Goal: Transaction & Acquisition: Purchase product/service

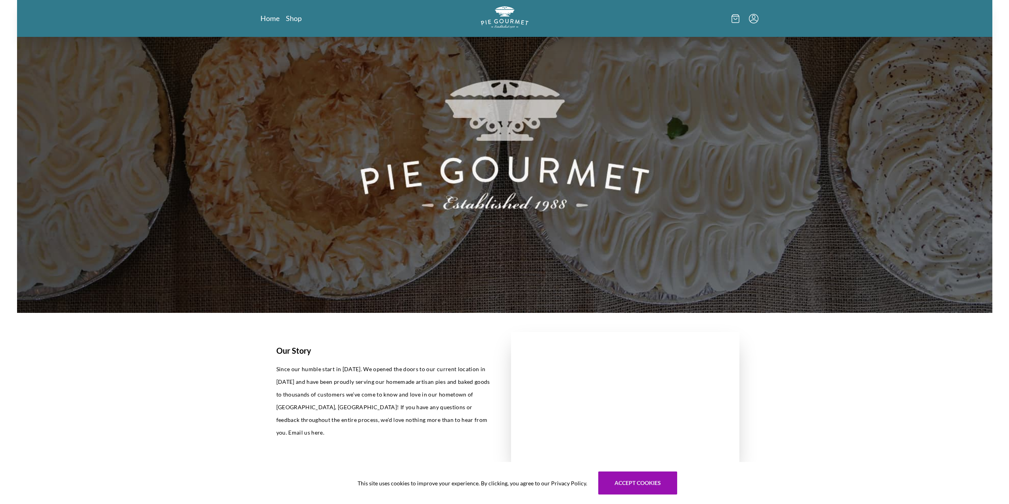
scroll to position [79, 0]
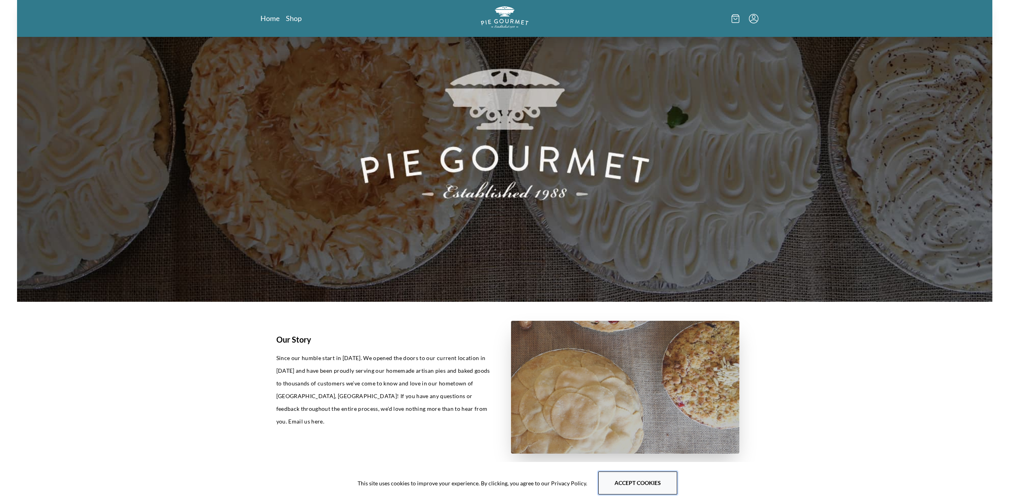
click at [632, 479] on button "Accept cookies" at bounding box center [637, 482] width 79 height 23
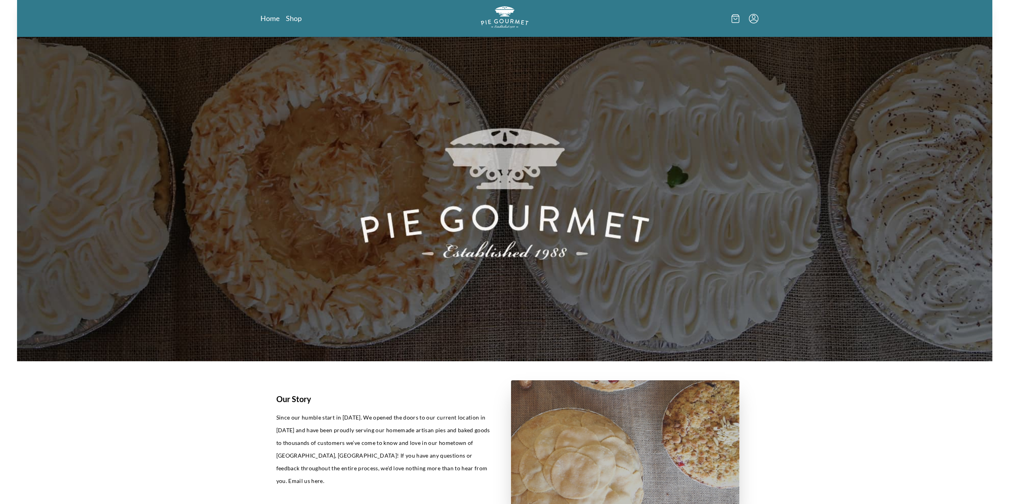
scroll to position [0, 0]
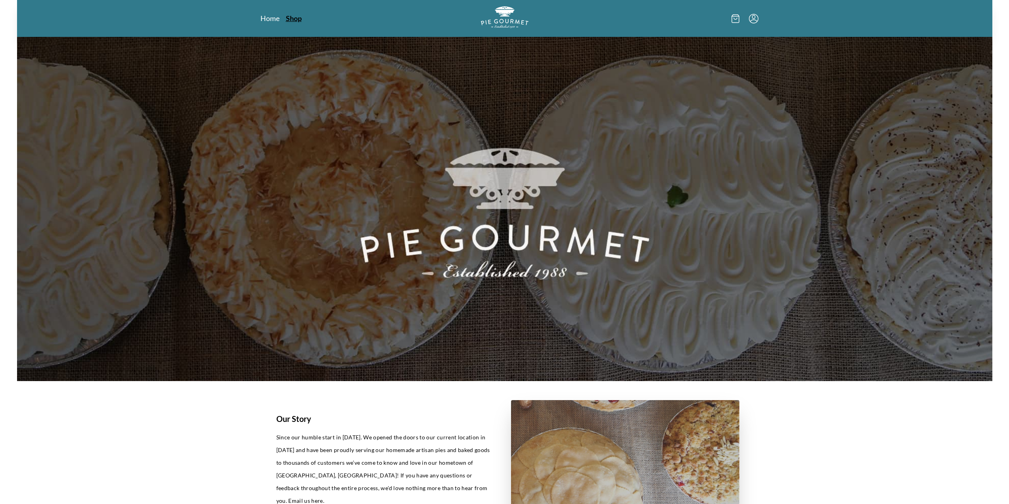
click at [296, 19] on link "Shop" at bounding box center [294, 18] width 16 height 10
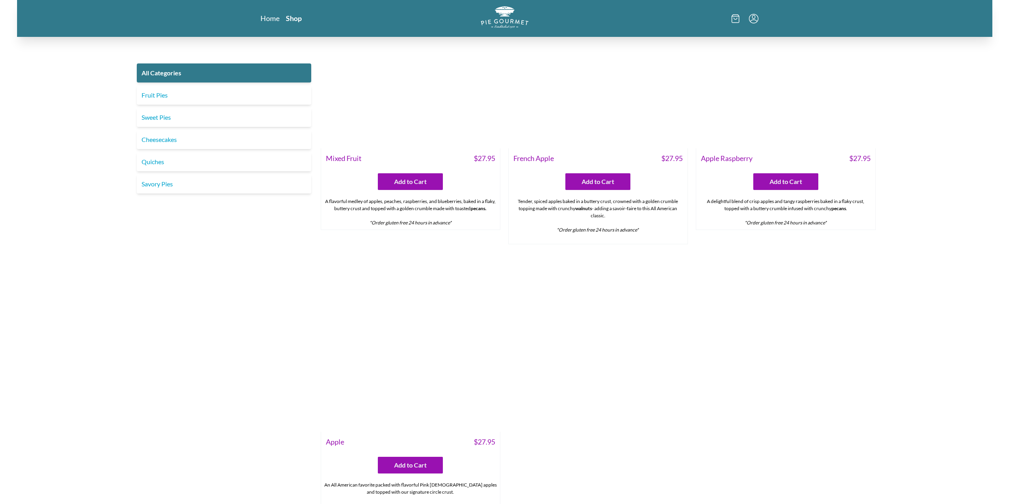
scroll to position [3212, 0]
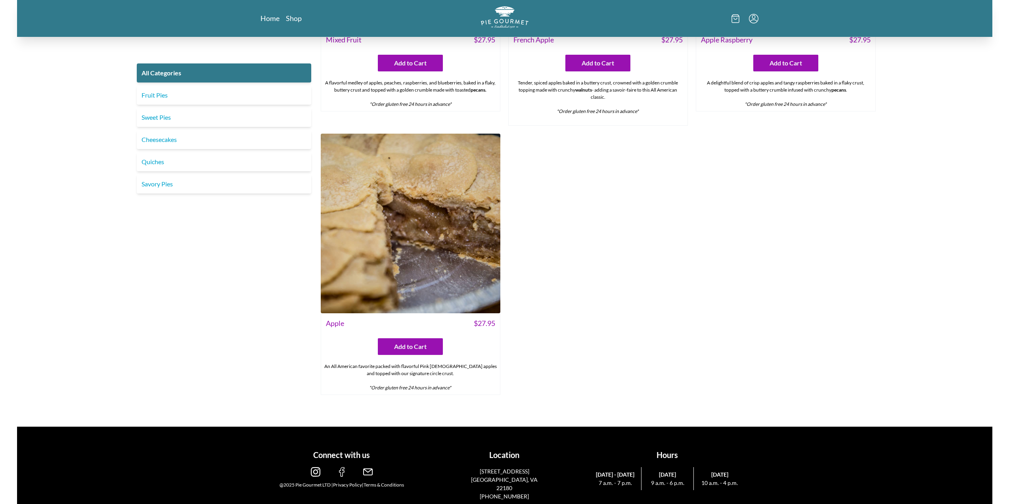
click at [431, 268] on img at bounding box center [411, 224] width 180 height 180
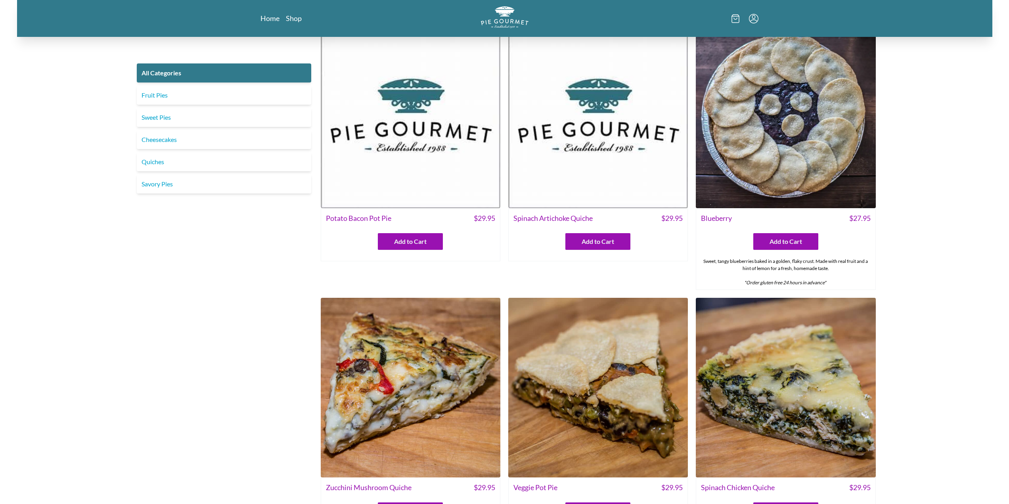
scroll to position [357, 0]
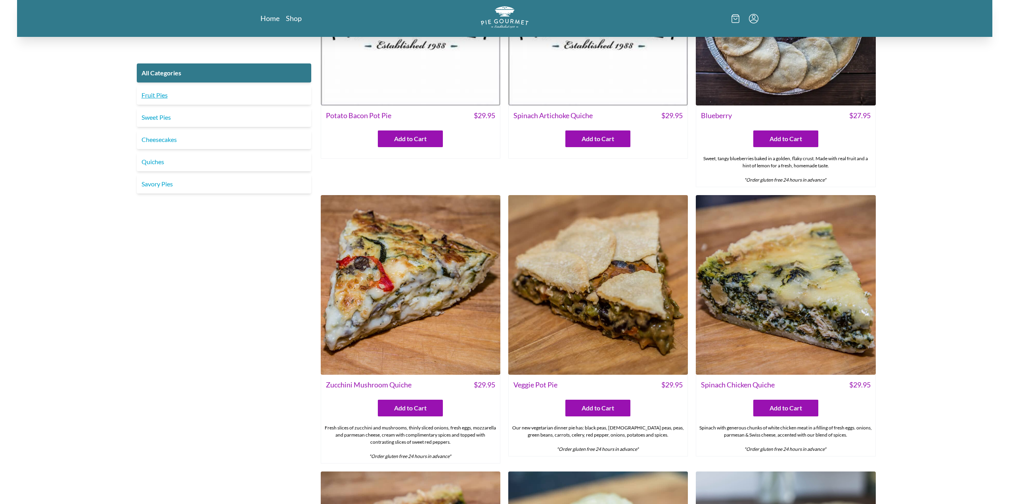
click at [205, 94] on link "Fruit Pies" at bounding box center [224, 95] width 174 height 19
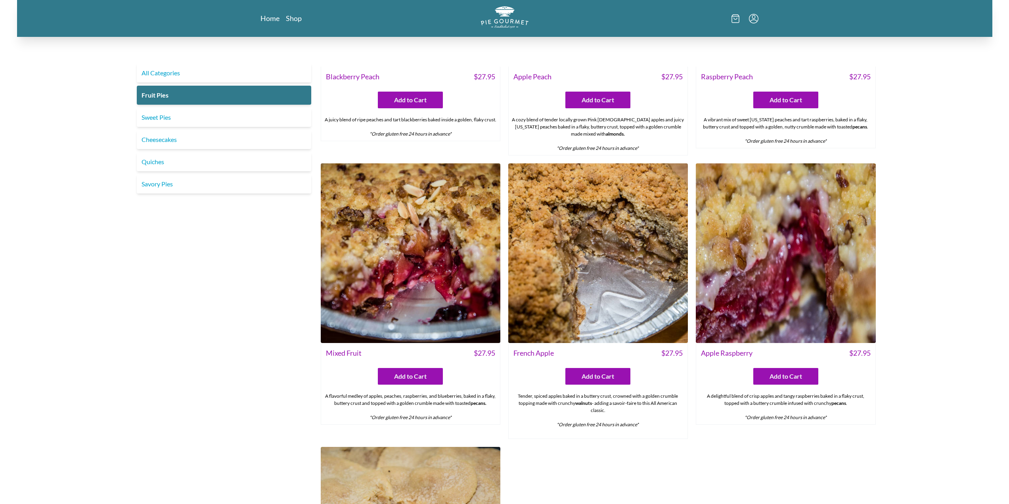
scroll to position [476, 0]
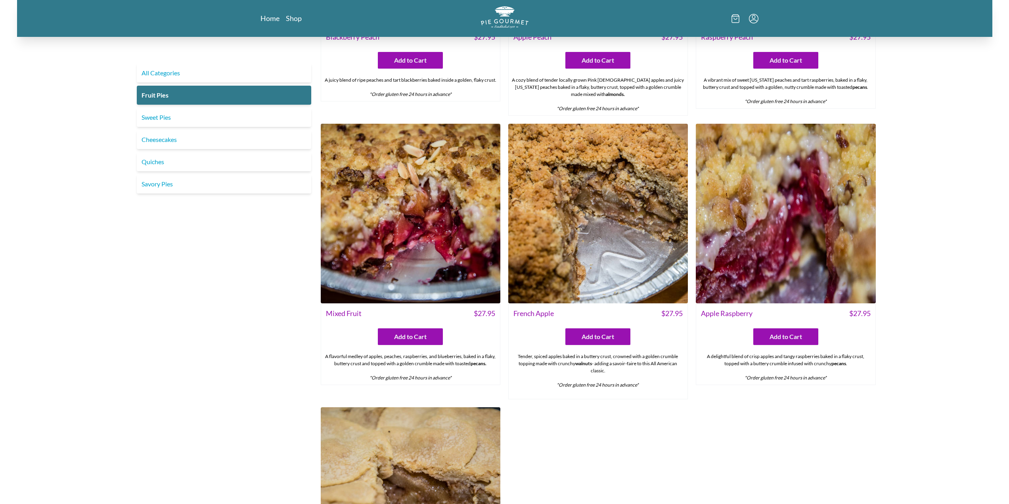
click at [655, 274] on img at bounding box center [598, 214] width 180 height 180
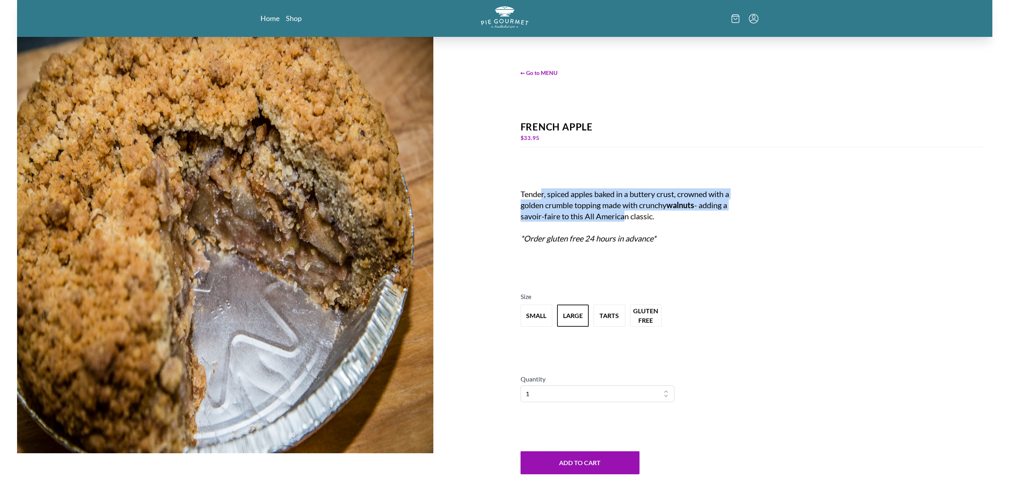
drag, startPoint x: 581, startPoint y: 195, endPoint x: 619, endPoint y: 221, distance: 46.3
click at [619, 221] on div "Tender, spiced apples baked in a buttery crust, crowned with a golden crumble t…" at bounding box center [635, 221] width 228 height 67
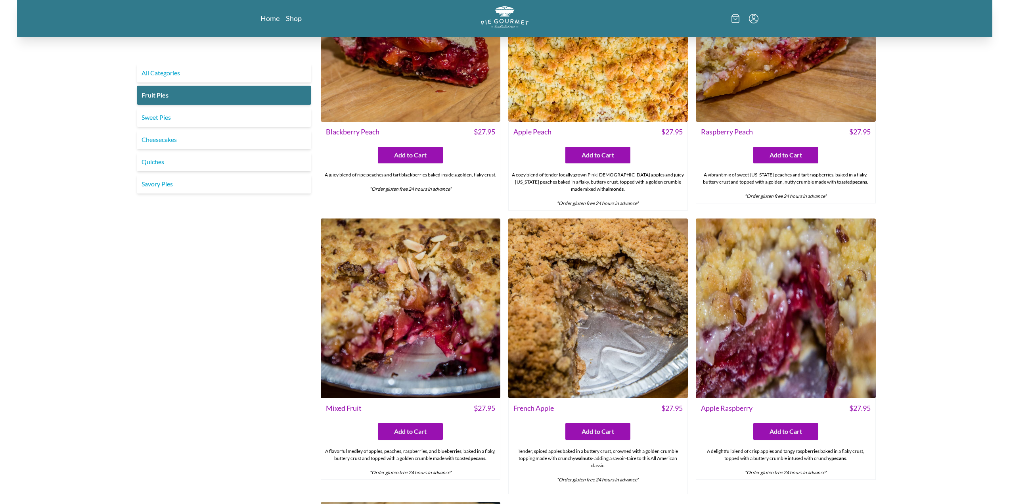
scroll to position [476, 0]
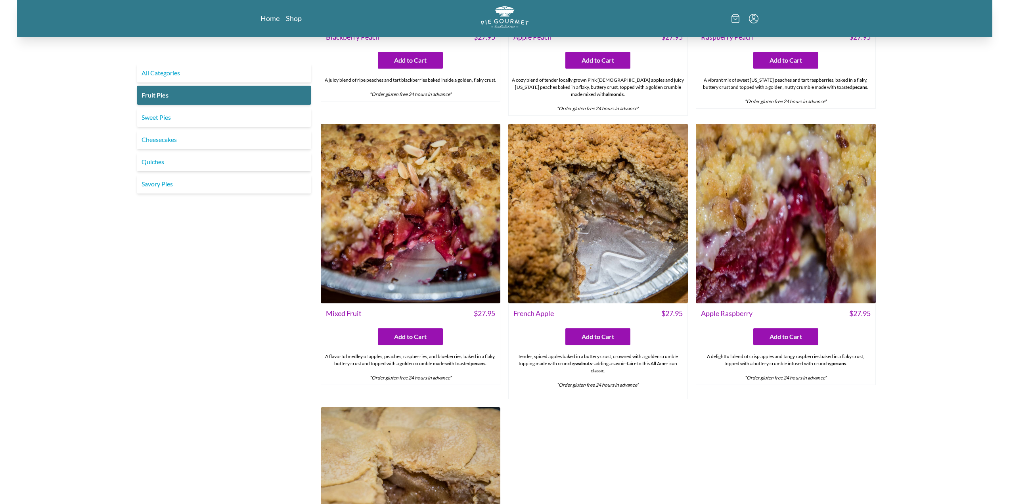
click at [445, 463] on img at bounding box center [411, 497] width 180 height 180
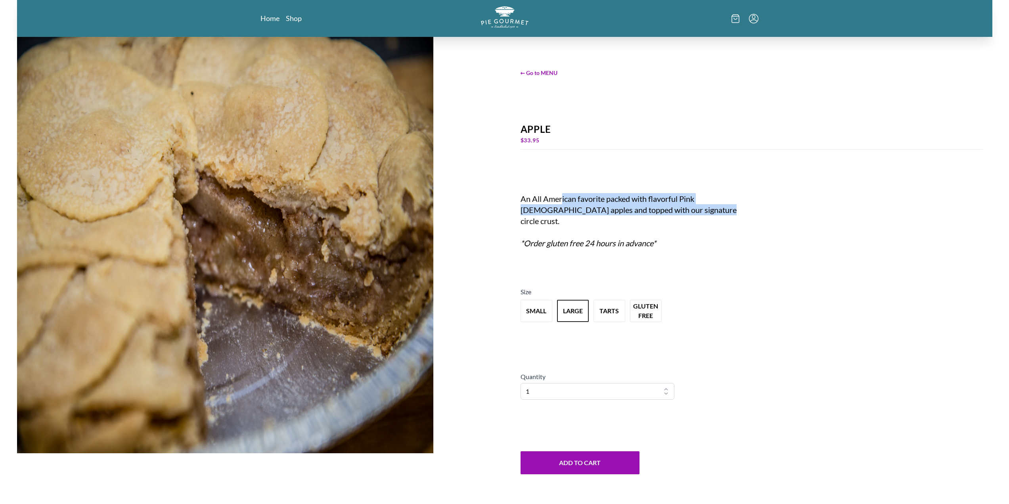
drag, startPoint x: 575, startPoint y: 199, endPoint x: 688, endPoint y: 214, distance: 113.2
click at [688, 214] on div "An All American favorite packed with flavorful Pink [DEMOGRAPHIC_DATA] apples a…" at bounding box center [635, 221] width 228 height 56
click at [656, 216] on div "An All American favorite packed with flavorful Pink [DEMOGRAPHIC_DATA] apples a…" at bounding box center [635, 221] width 228 height 56
click at [697, 224] on div "An All American favorite packed with flavorful Pink [DEMOGRAPHIC_DATA] apples a…" at bounding box center [635, 221] width 228 height 56
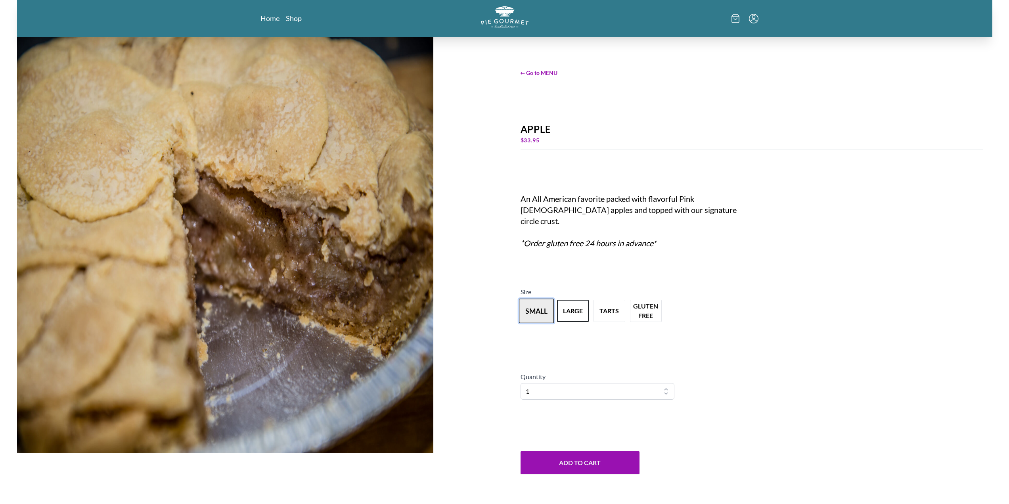
click at [544, 311] on button "small" at bounding box center [536, 311] width 35 height 25
click at [601, 316] on button "tarts" at bounding box center [609, 311] width 35 height 25
click at [564, 312] on button "large" at bounding box center [572, 311] width 35 height 25
click at [576, 465] on button "Add to Cart" at bounding box center [580, 462] width 119 height 23
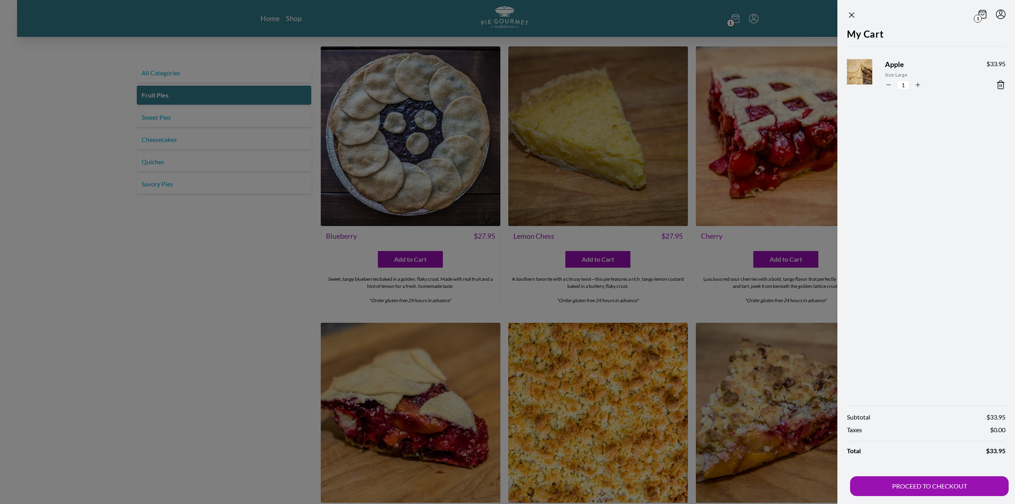
click at [651, 309] on div at bounding box center [507, 252] width 1015 height 504
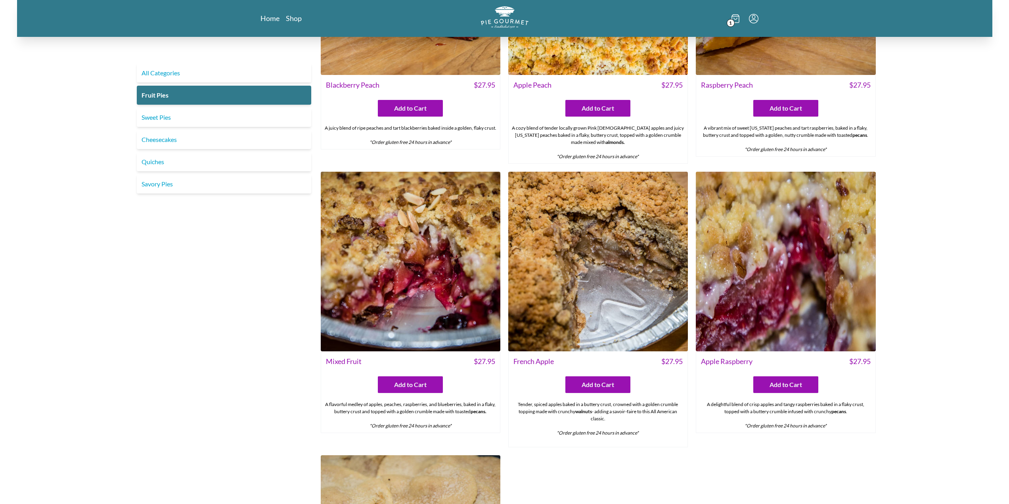
scroll to position [476, 0]
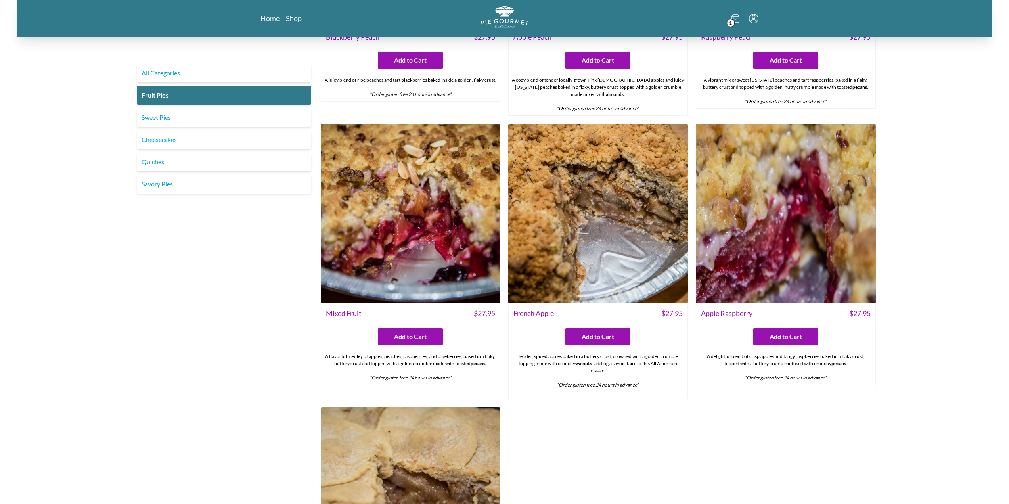
click at [639, 242] on img at bounding box center [598, 214] width 180 height 180
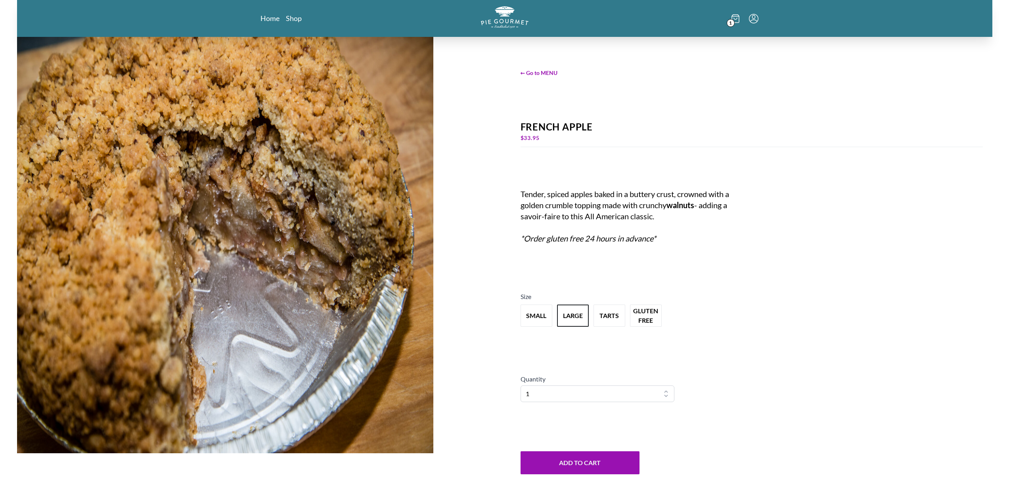
click at [737, 21] on icon at bounding box center [736, 18] width 8 height 9
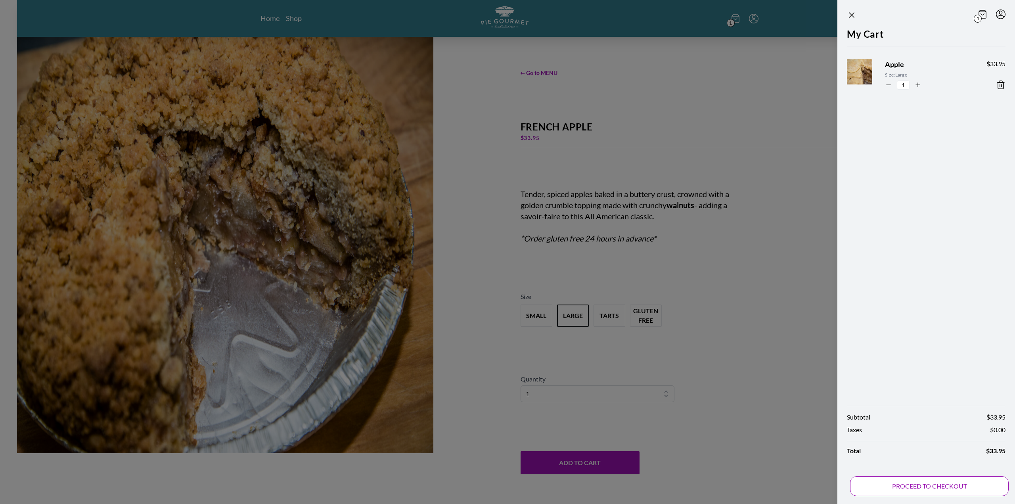
click at [938, 492] on button "PROCEED TO CHECKOUT" at bounding box center [929, 486] width 159 height 20
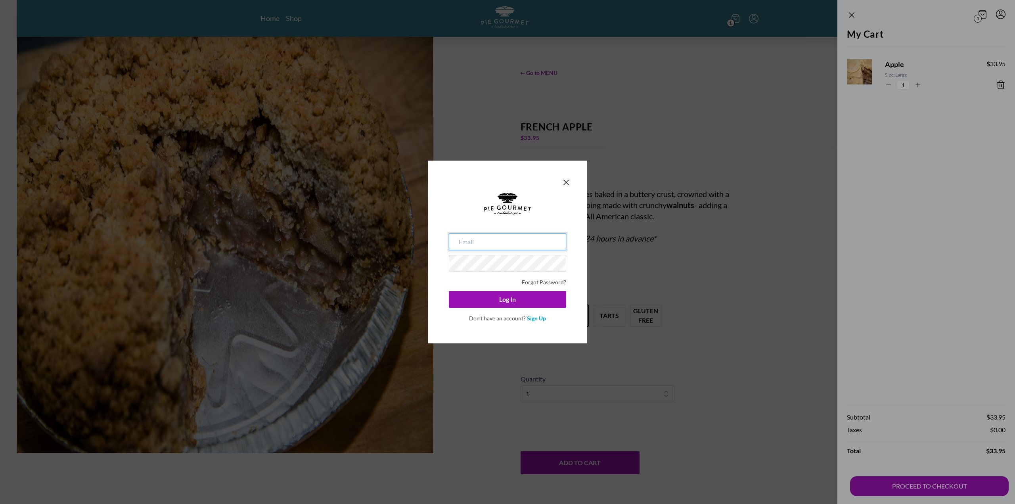
click at [511, 247] on input "email" at bounding box center [507, 242] width 117 height 17
click at [536, 318] on link "Sign Up" at bounding box center [536, 318] width 19 height 7
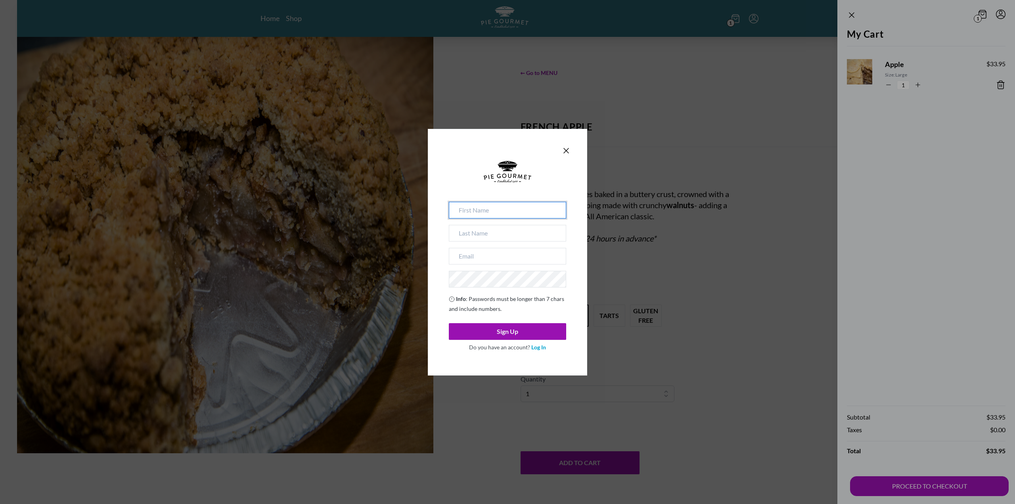
click at [486, 205] on input at bounding box center [507, 210] width 117 height 17
type input "Romina"
type input "[PERSON_NAME]"
type input "[EMAIL_ADDRESS][DOMAIN_NAME]"
click at [511, 332] on button "Sign Up" at bounding box center [507, 331] width 117 height 17
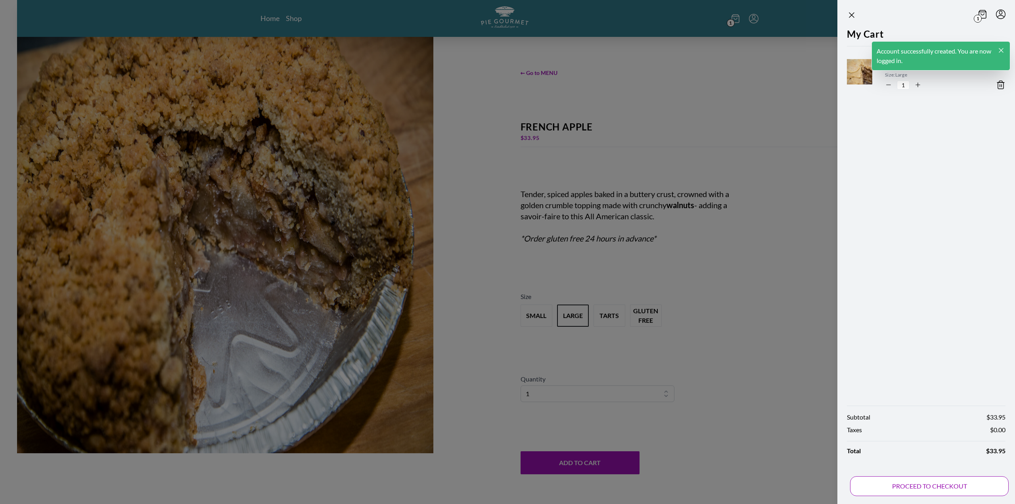
click at [944, 482] on button "PROCEED TO CHECKOUT" at bounding box center [929, 486] width 159 height 20
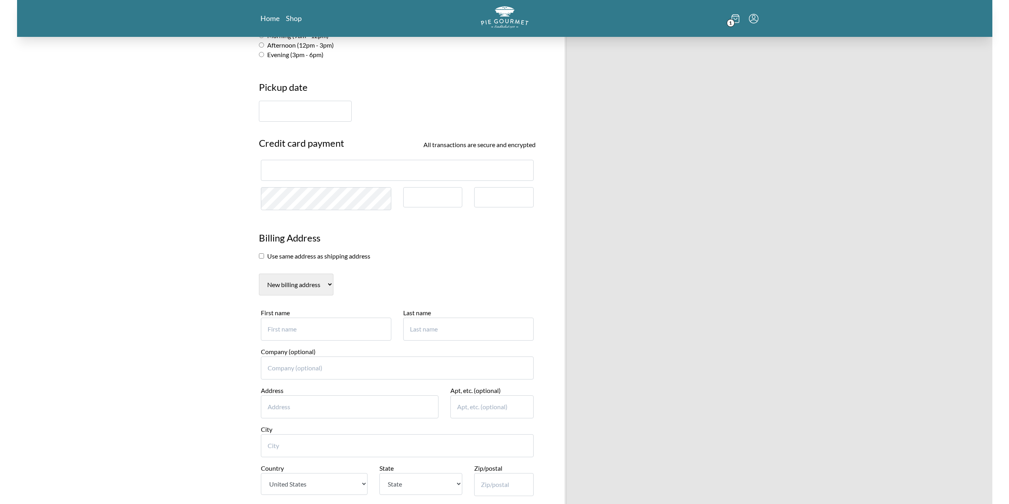
scroll to position [198, 0]
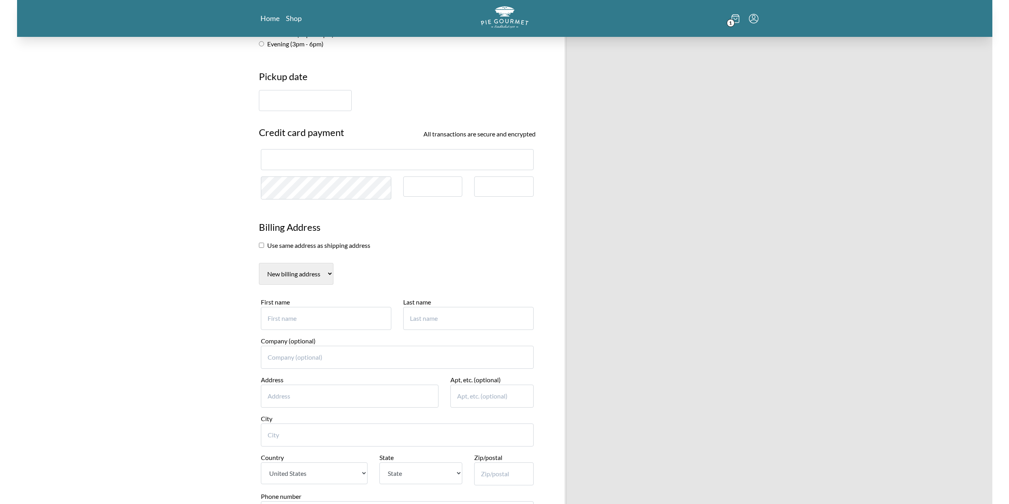
click at [324, 322] on input "First name" at bounding box center [326, 318] width 130 height 23
click at [178, 317] on div "Pie Gourmet Customer information [PERSON_NAME] ( [EMAIL_ADDRESS][DOMAIN_NAME] )…" at bounding box center [504, 258] width 975 height 838
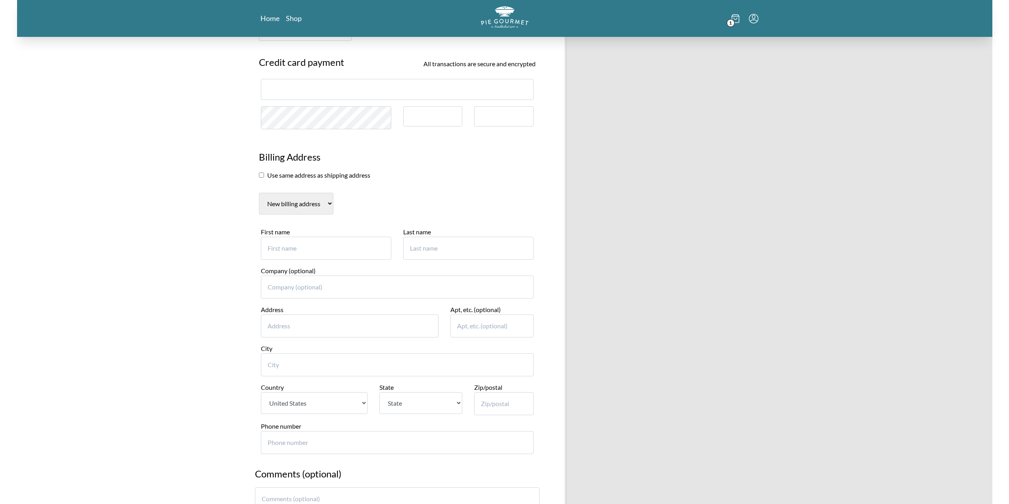
scroll to position [278, 0]
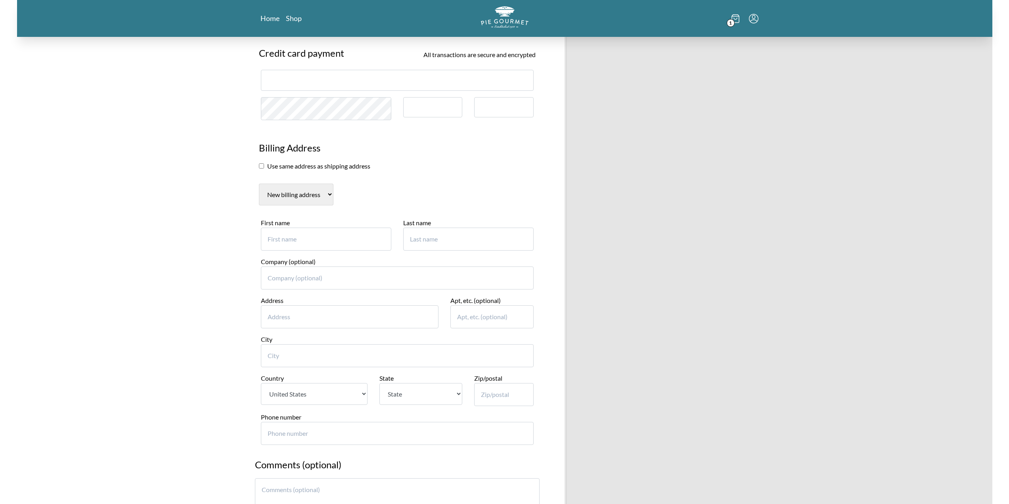
click at [307, 244] on input "First name" at bounding box center [326, 239] width 130 height 23
click at [354, 323] on input "Address" at bounding box center [350, 316] width 178 height 23
type input "[STREET_ADDRESS]"
click at [330, 361] on input "City" at bounding box center [397, 355] width 273 height 23
type input "[PERSON_NAME]"
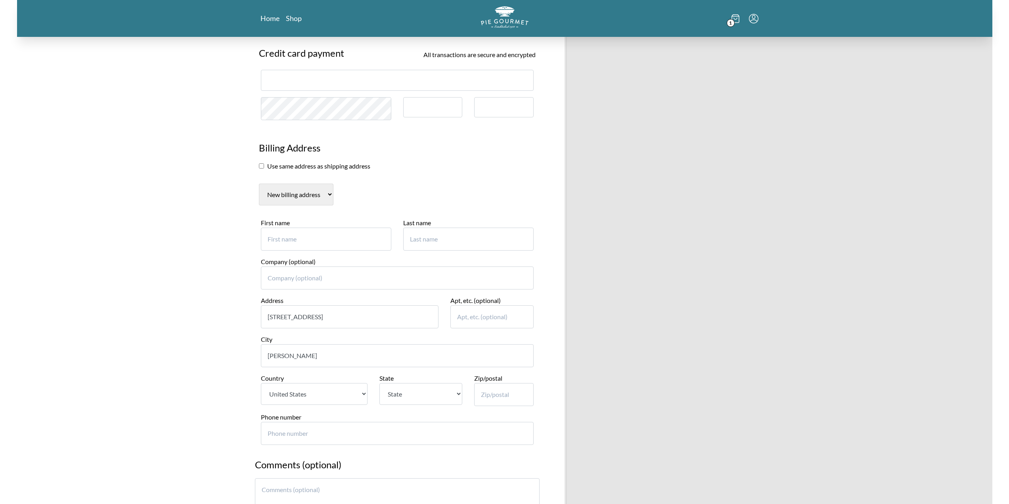
click at [397, 400] on select "State [US_STATE] [US_STATE] [US_STATE] [US_STATE] [US_STATE] [US_STATE] [US_STA…" at bounding box center [420, 394] width 83 height 22
select select "VA"
click at [379, 383] on select "State [US_STATE] [US_STATE] [US_STATE] [US_STATE] [US_STATE] [US_STATE] [US_STA…" at bounding box center [420, 394] width 83 height 22
click at [487, 399] on input "Zip/postal" at bounding box center [503, 394] width 59 height 23
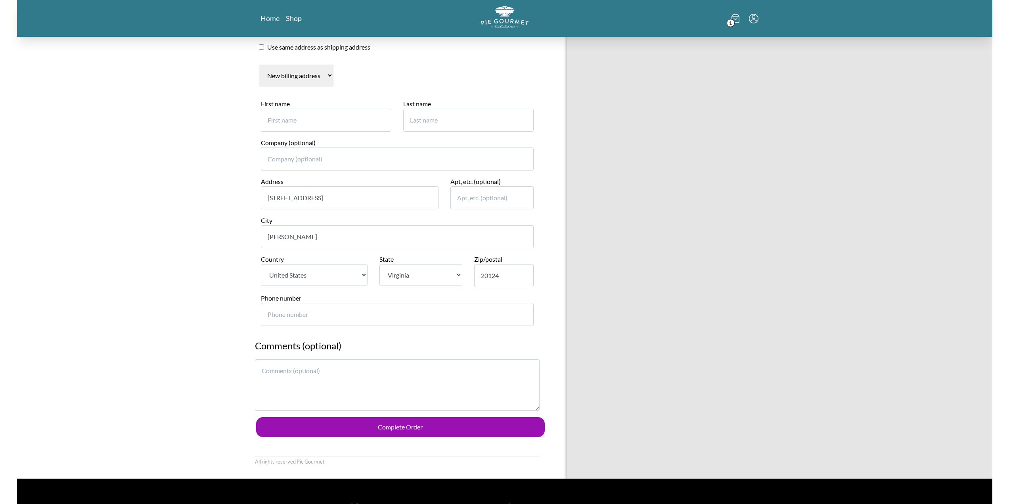
type input "20124"
click at [471, 383] on textarea at bounding box center [397, 385] width 285 height 52
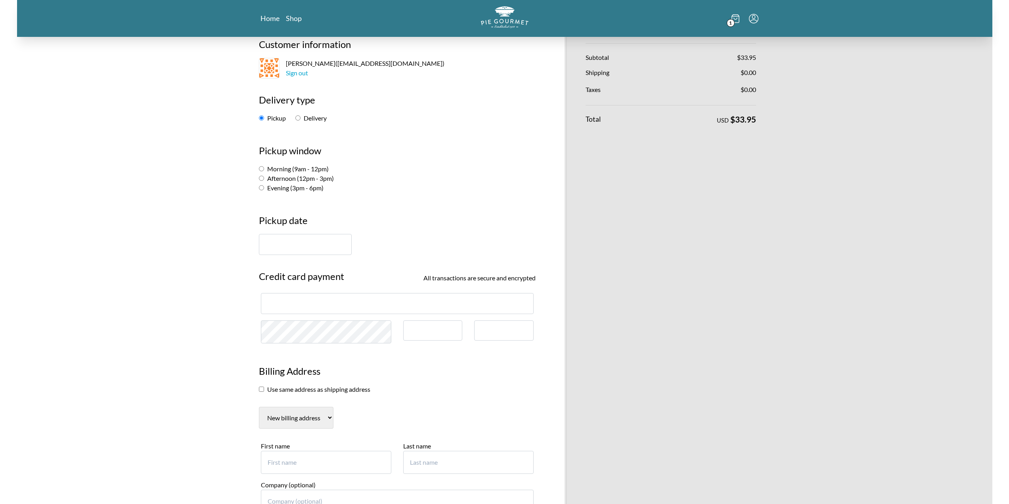
scroll to position [0, 0]
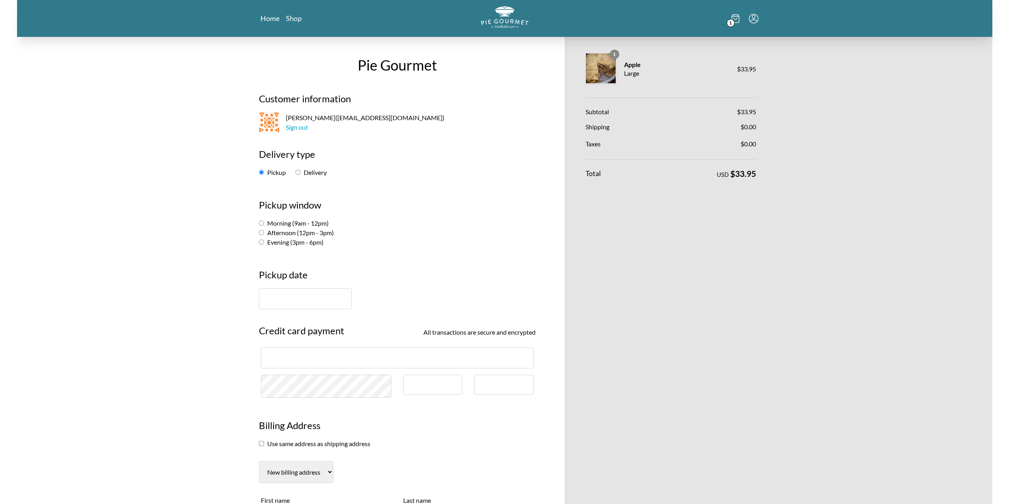
click at [315, 305] on input "text" at bounding box center [305, 298] width 93 height 21
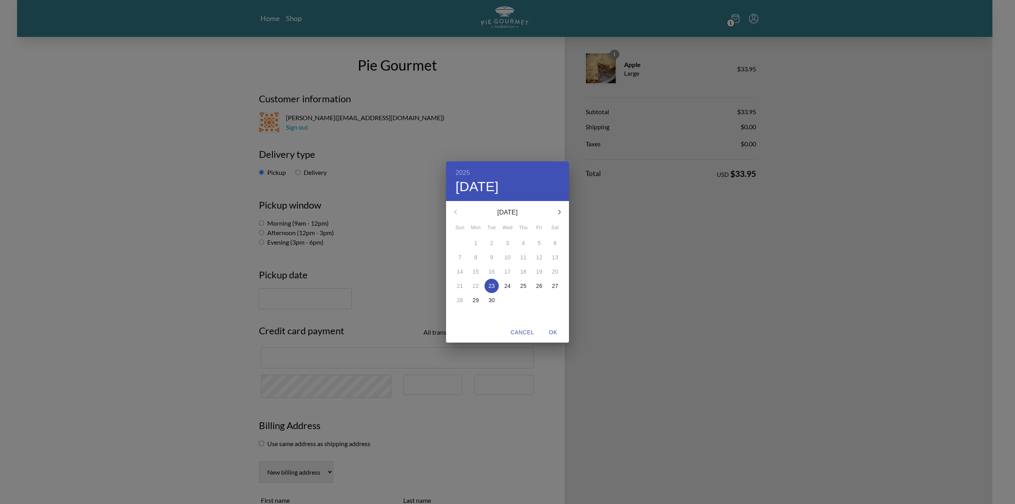
click at [528, 330] on span "Cancel" at bounding box center [522, 333] width 23 height 10
